Goal: Task Accomplishment & Management: Manage account settings

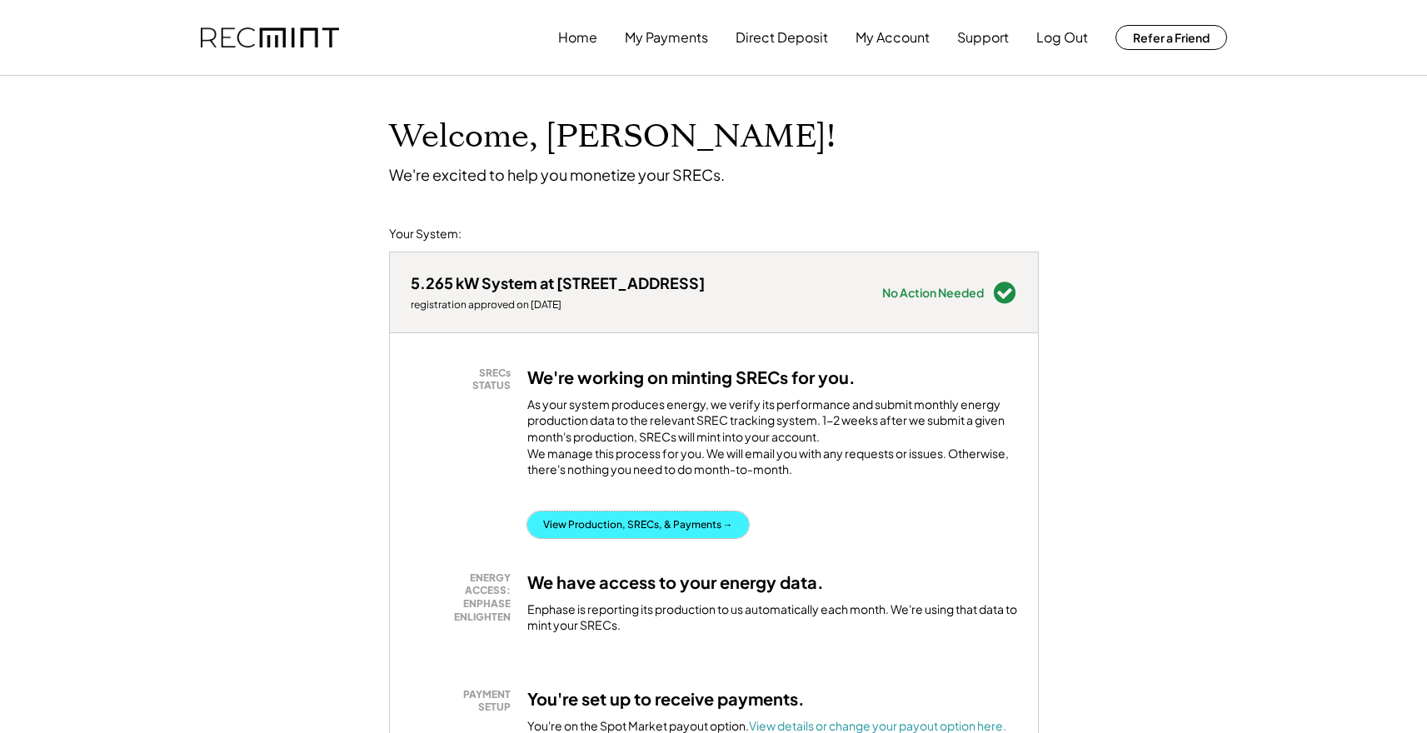
click at [627, 538] on button "View Production, SRECs, & Payments →" at bounding box center [638, 524] width 222 height 27
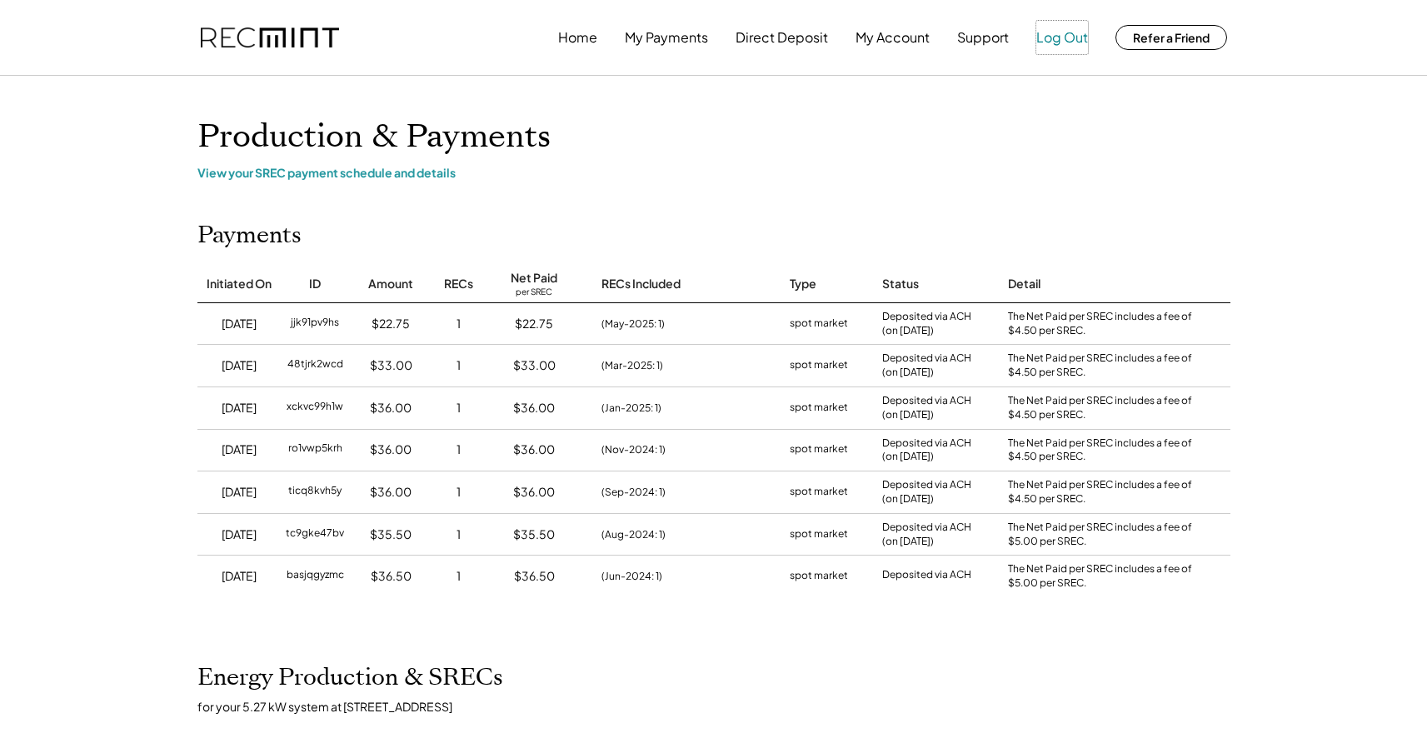
click at [1070, 42] on button "Log Out" at bounding box center [1062, 37] width 52 height 33
